Goal: Find specific page/section: Find specific page/section

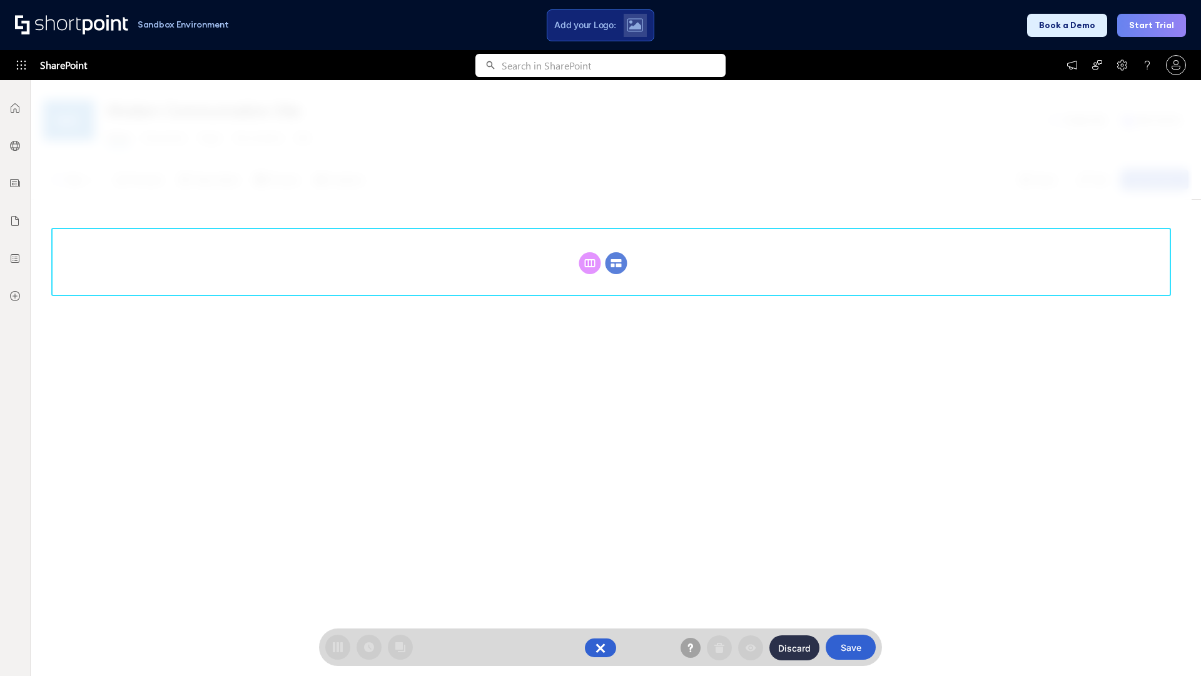
click at [616, 263] on circle at bounding box center [617, 263] width 22 height 22
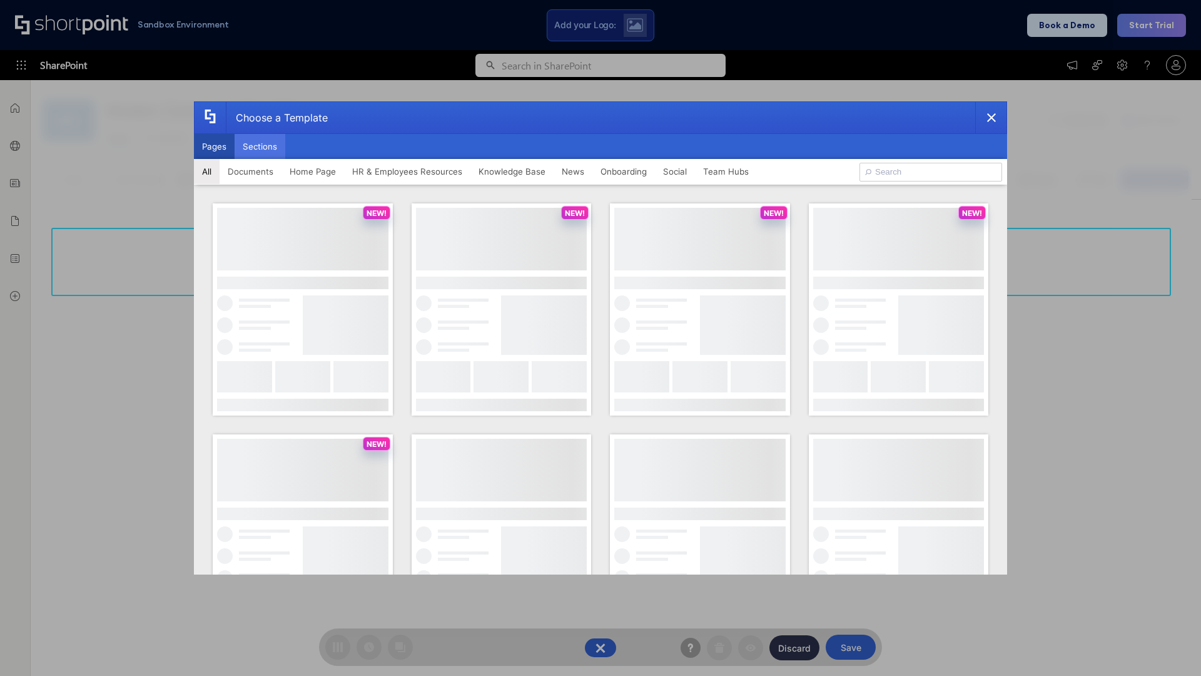
click at [260, 146] on button "Sections" at bounding box center [260, 146] width 51 height 25
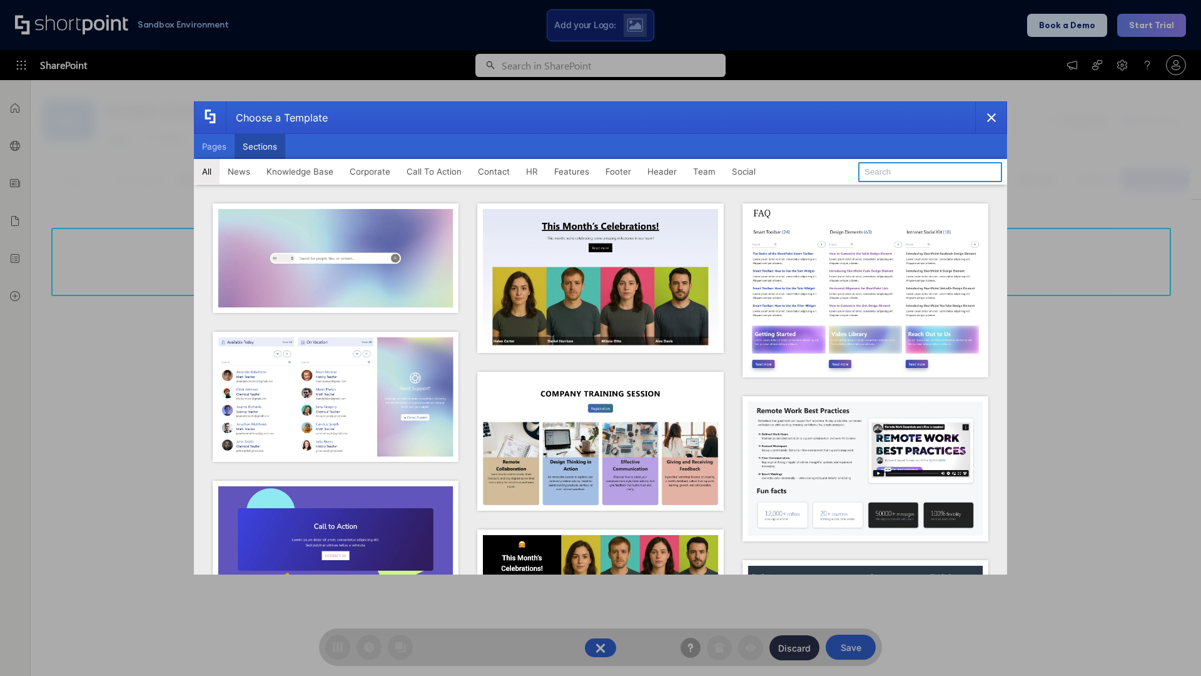
type input "Features Kit 6"
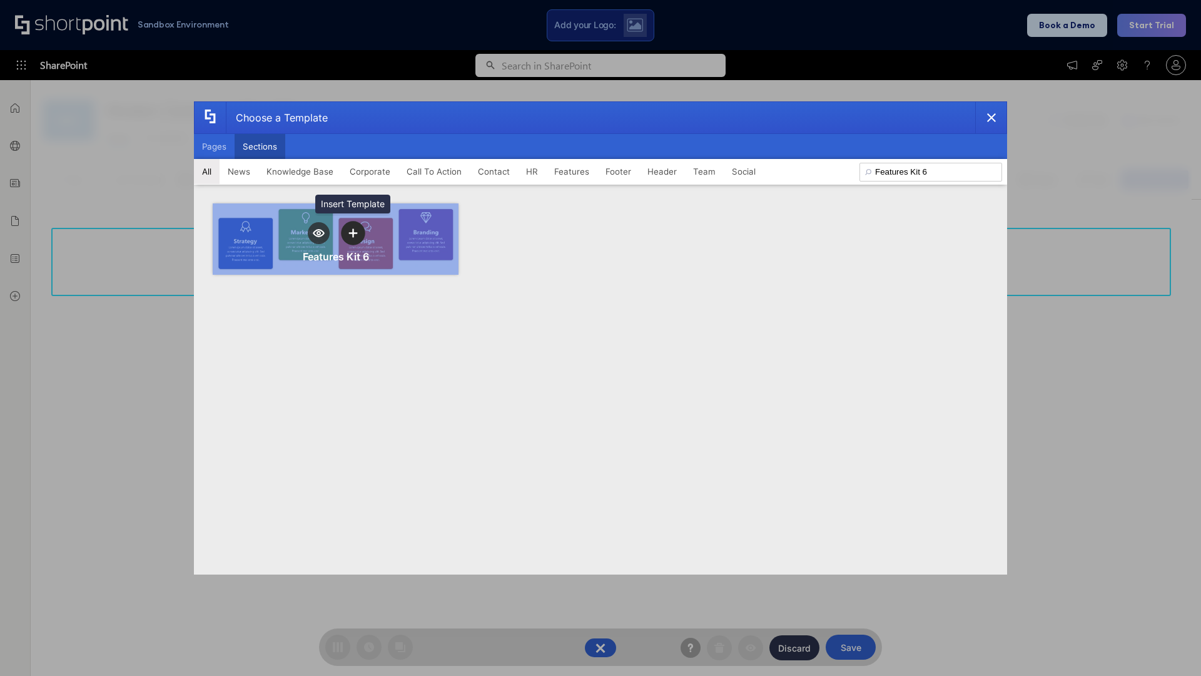
click at [353, 233] on icon "template selector" at bounding box center [352, 232] width 9 height 9
